Goal: Task Accomplishment & Management: Manage account settings

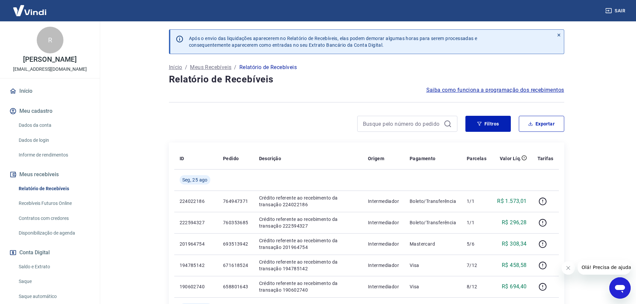
click at [561, 34] on icon at bounding box center [558, 35] width 5 height 5
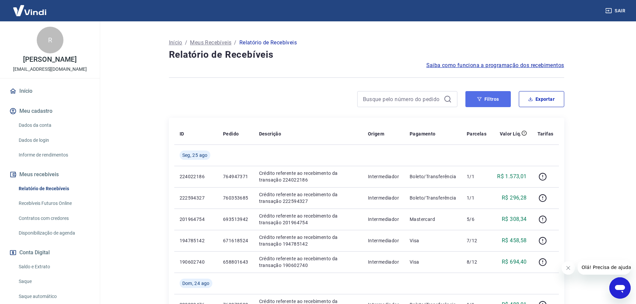
click at [490, 103] on button "Filtros" at bounding box center [487, 99] width 45 height 16
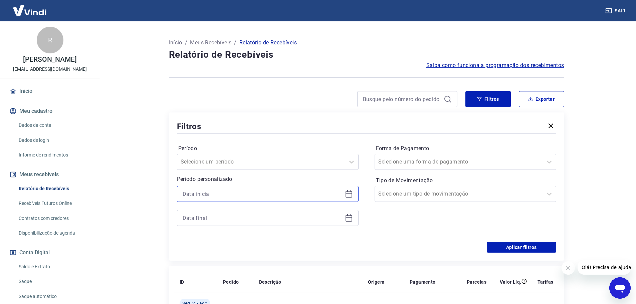
click at [262, 196] on input at bounding box center [263, 194] width 160 height 10
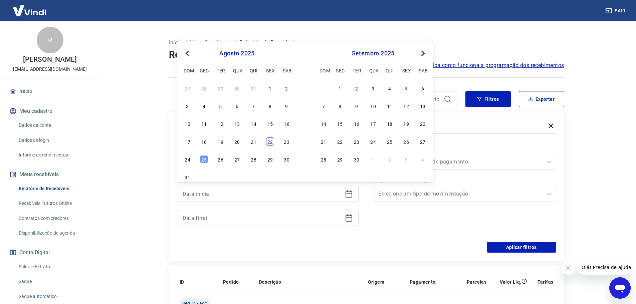
click at [271, 143] on div "22" at bounding box center [270, 141] width 8 height 8
type input "22/08/2025"
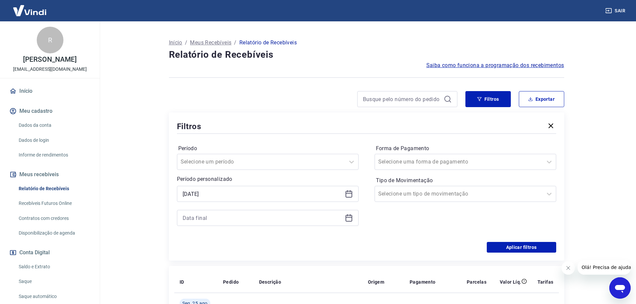
click at [217, 212] on div at bounding box center [268, 218] width 182 height 16
click at [223, 217] on input at bounding box center [263, 218] width 160 height 10
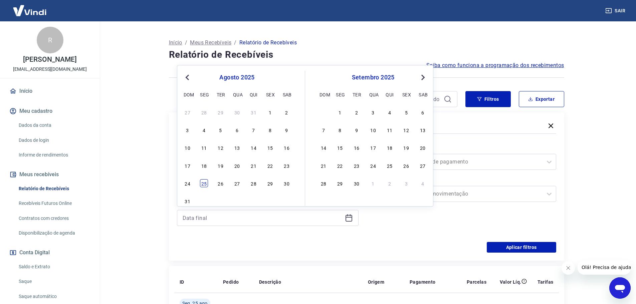
click at [206, 185] on div "25" at bounding box center [204, 183] width 8 height 8
type input "25/08/2025"
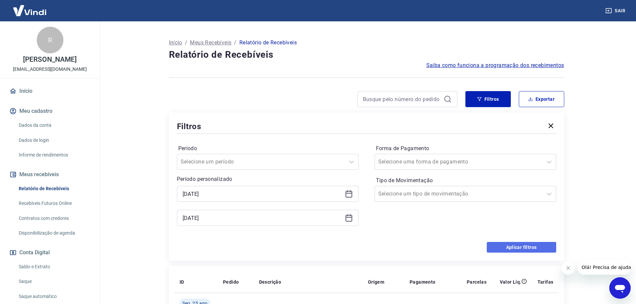
click at [513, 249] on button "Aplicar filtros" at bounding box center [521, 247] width 69 height 11
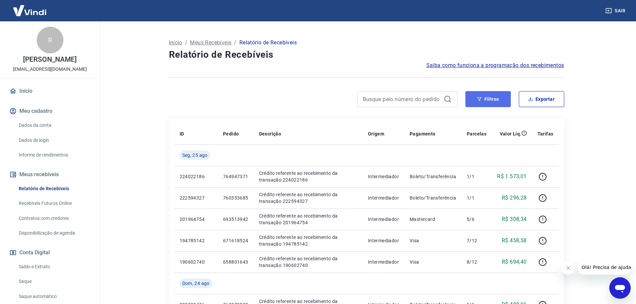
click at [488, 103] on button "Filtros" at bounding box center [487, 99] width 45 height 16
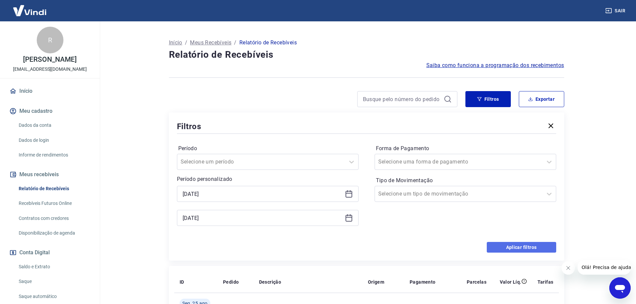
click at [500, 246] on button "Aplicar filtros" at bounding box center [521, 247] width 69 height 11
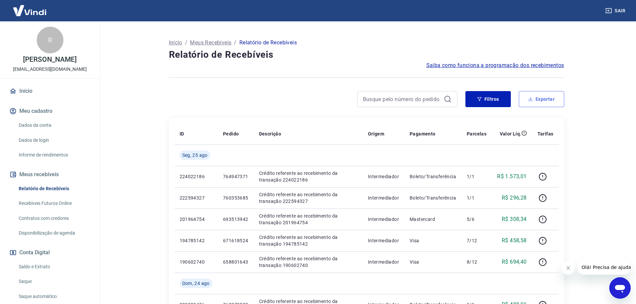
click at [555, 98] on button "Exportar" at bounding box center [541, 99] width 45 height 16
type input "22/08/2025"
type input "25/08/2025"
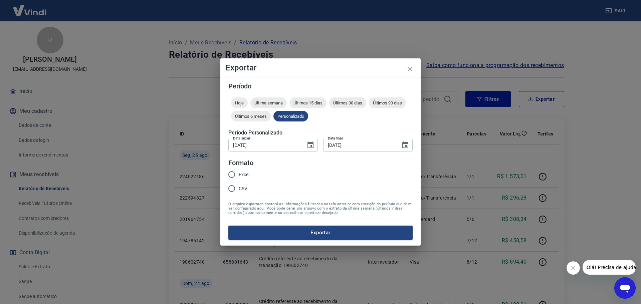
click at [245, 174] on span "Excel" at bounding box center [244, 174] width 11 height 7
click at [239, 174] on input "Excel" at bounding box center [232, 175] width 14 height 14
radio input "true"
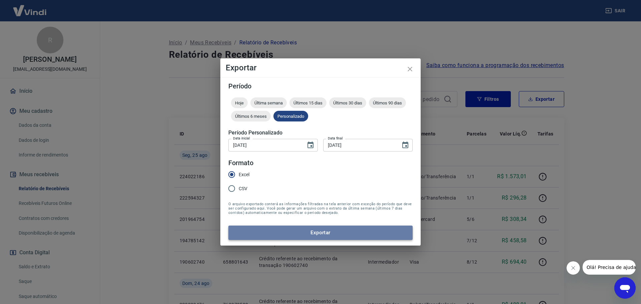
click at [291, 232] on button "Exportar" at bounding box center [320, 233] width 184 height 14
